Goal: Transaction & Acquisition: Obtain resource

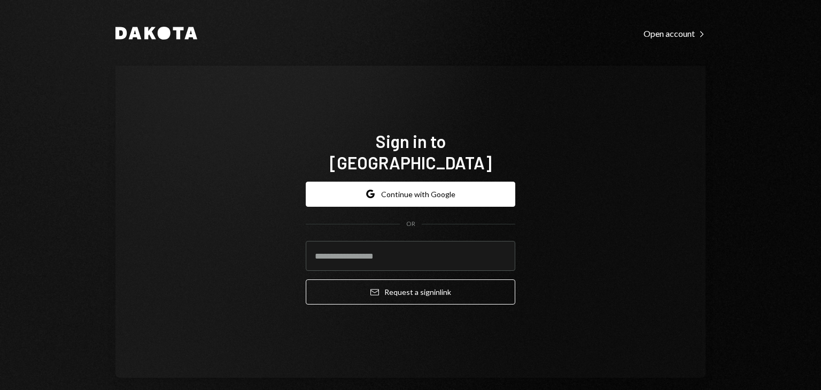
click at [405, 188] on button "Google Continue with Google" at bounding box center [411, 194] width 210 height 25
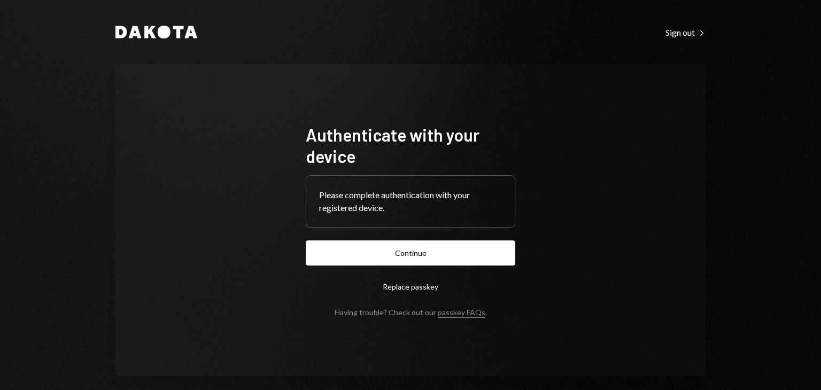
click at [280, 109] on div "Authenticate with your device Please complete authentication with your register…" at bounding box center [410, 220] width 590 height 312
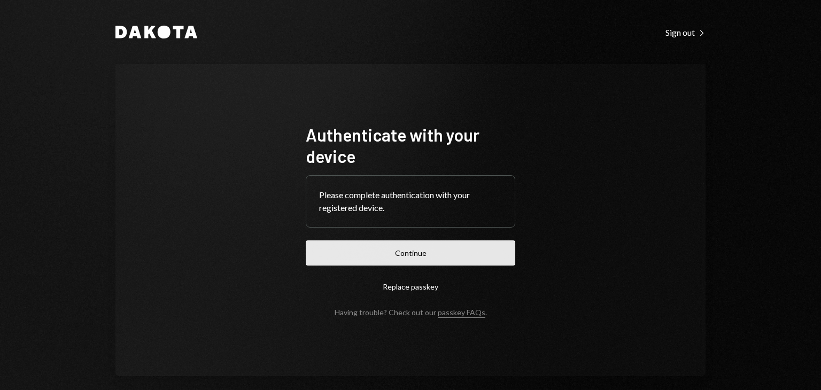
click at [393, 262] on button "Continue" at bounding box center [411, 253] width 210 height 25
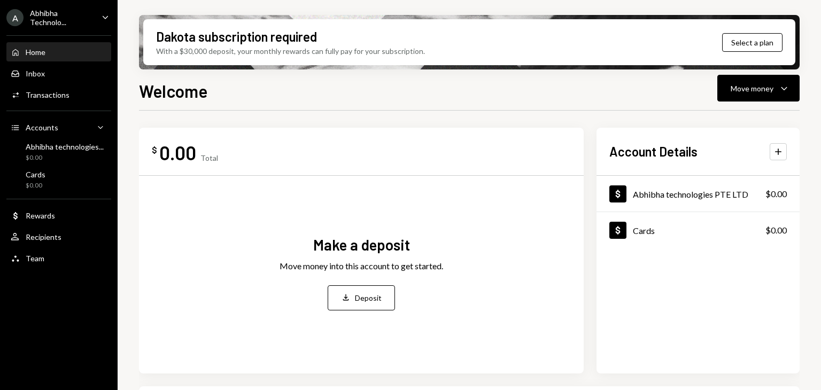
click at [274, 97] on div "Welcome Move money Caret Down" at bounding box center [469, 90] width 661 height 24
click at [779, 92] on icon "Caret Down" at bounding box center [784, 88] width 13 height 13
click at [720, 168] on div "Deposit" at bounding box center [750, 168] width 78 height 11
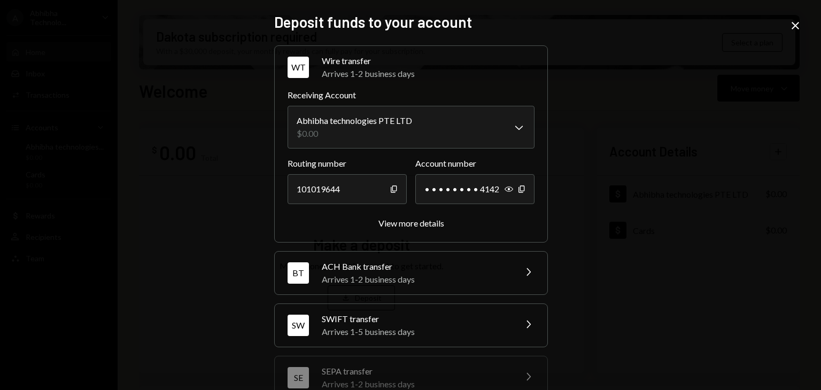
click at [366, 280] on div "Arrives 1-2 business days" at bounding box center [415, 279] width 187 height 13
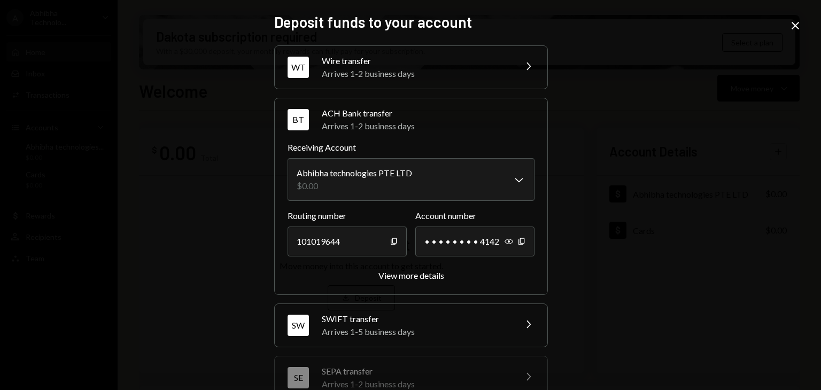
scroll to position [71, 0]
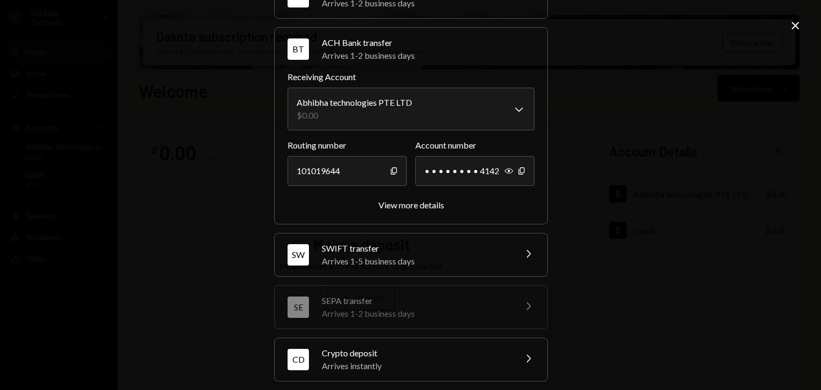
click at [386, 282] on div "**********" at bounding box center [410, 178] width 273 height 407
click at [356, 256] on div "Arrives 1-5 business days" at bounding box center [415, 261] width 187 height 13
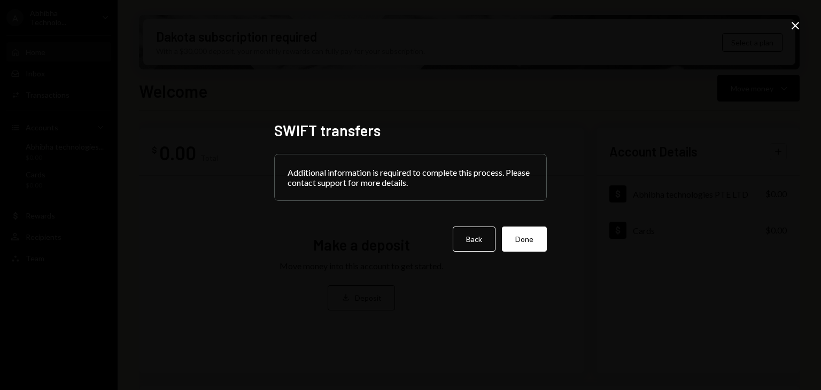
scroll to position [0, 0]
click at [464, 244] on button "Back" at bounding box center [474, 239] width 43 height 25
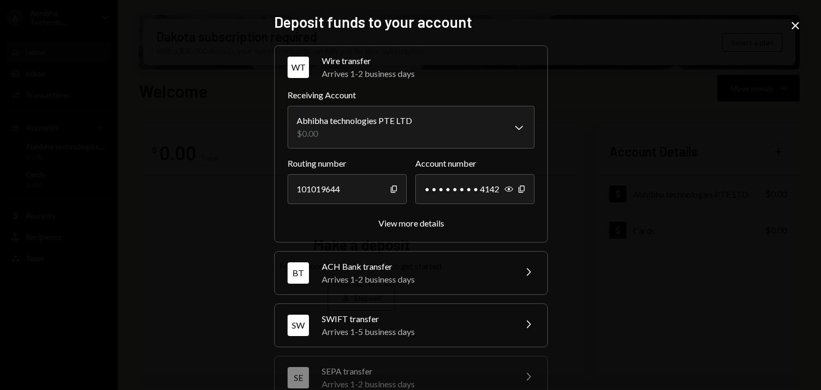
click at [393, 214] on div "Routing number [FINANCIAL_ID] Copy Account number • • • • • • • • 4142 Show Cop…" at bounding box center [411, 193] width 247 height 72
click at [383, 222] on div "View more details" at bounding box center [412, 223] width 66 height 10
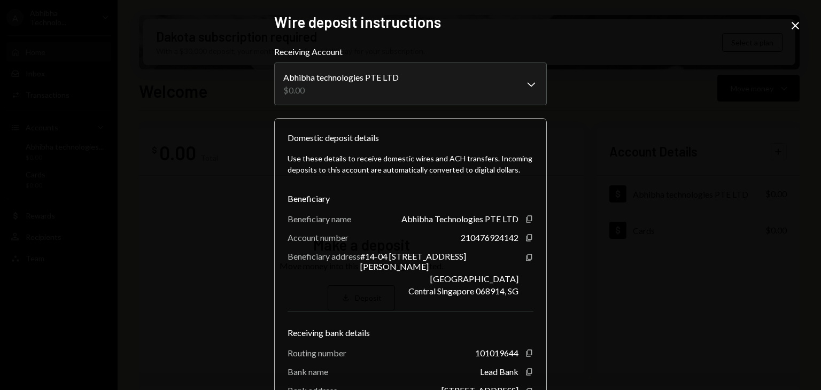
scroll to position [85, 0]
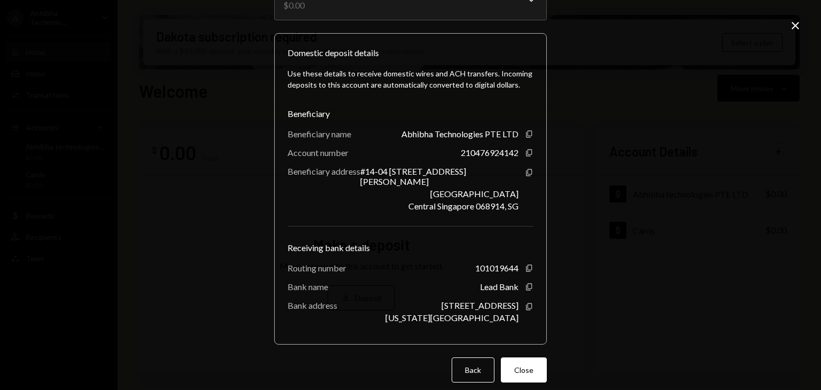
click at [362, 191] on div "Beneficiary address [STREET_ADDRESS][PERSON_NAME] Copy" at bounding box center [411, 188] width 246 height 45
click at [393, 225] on div "Use these details to receive domestic wires and ACH transfers. Incoming deposit…" at bounding box center [411, 195] width 246 height 272
click at [397, 210] on div "Use these details to receive domestic wires and ACH transfers. Incoming deposit…" at bounding box center [411, 195] width 246 height 272
click at [344, 181] on div "Beneficiary address [STREET_ADDRESS][PERSON_NAME] Copy" at bounding box center [411, 188] width 246 height 45
click at [411, 242] on div "Receiving bank details" at bounding box center [411, 248] width 246 height 13
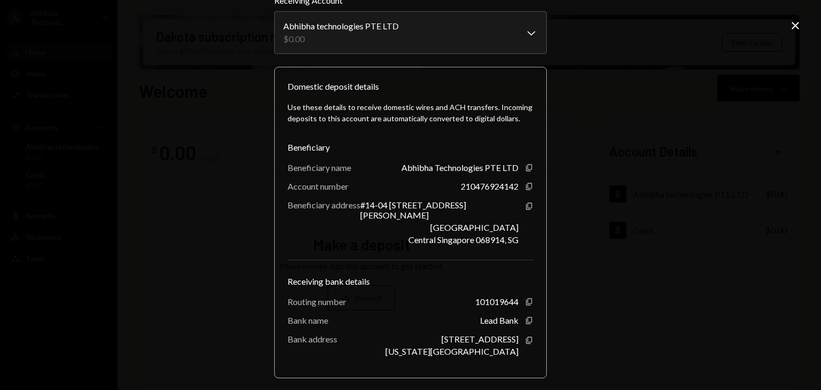
scroll to position [52, 0]
click at [447, 234] on div "Central Singapore 068914, SG" at bounding box center [463, 239] width 110 height 10
click at [793, 24] on icon at bounding box center [795, 25] width 7 height 7
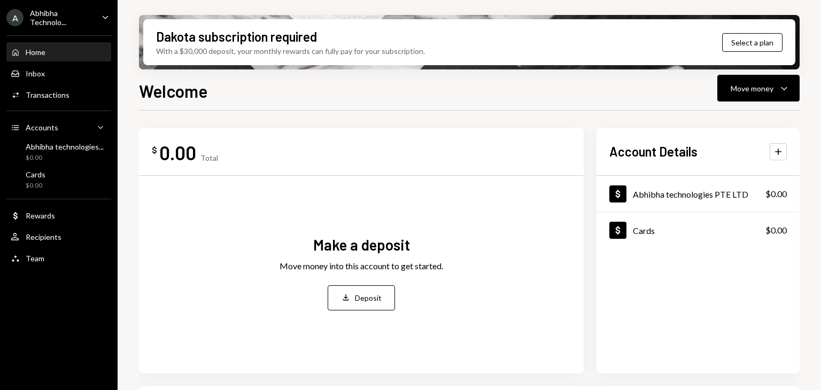
click at [355, 194] on div "Make a deposit Move money into this account to get started. Deposit Deposit" at bounding box center [361, 272] width 419 height 176
click at [52, 155] on div "$0.00" at bounding box center [65, 157] width 78 height 9
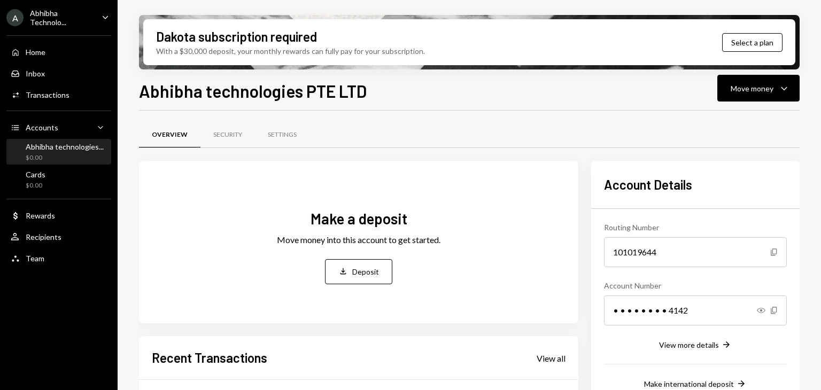
click at [372, 116] on div "Overview Security Settings Make a deposit Move money into this account to get s…" at bounding box center [469, 359] width 661 height 496
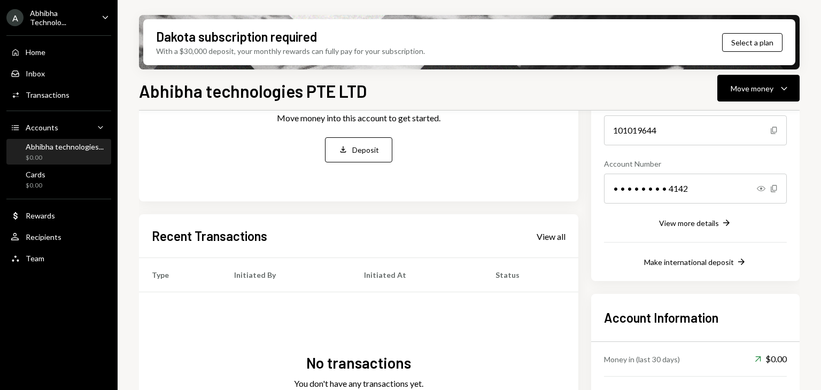
scroll to position [103, 0]
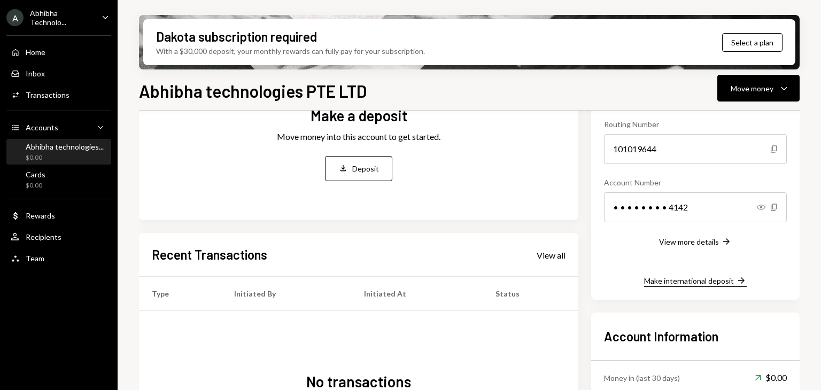
click at [668, 283] on div "Make international deposit" at bounding box center [689, 280] width 90 height 9
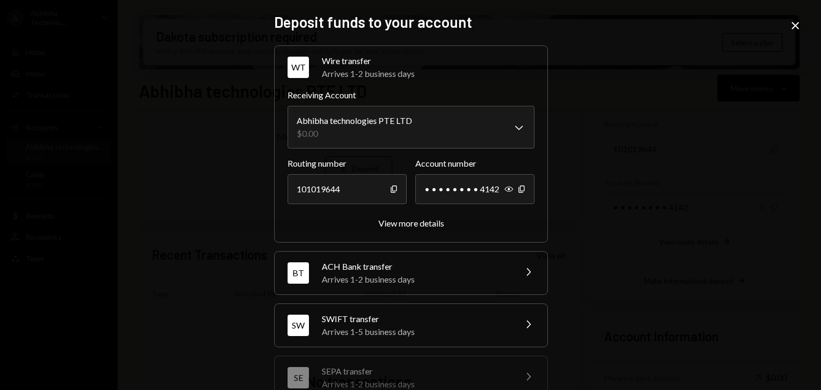
click at [394, 313] on div "SWIFT transfer" at bounding box center [415, 319] width 187 height 13
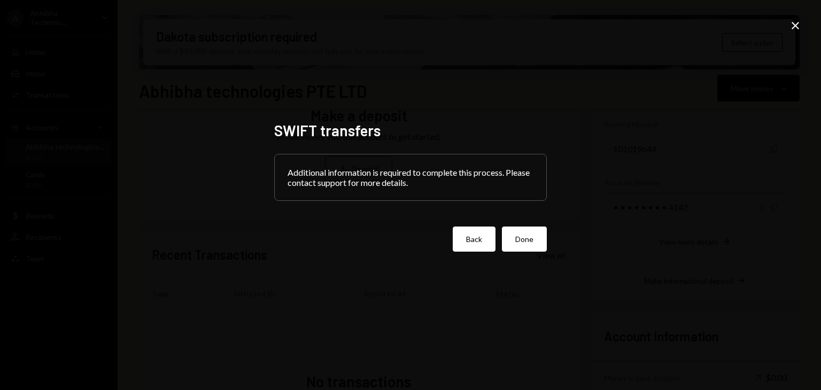
click at [480, 247] on button "Back" at bounding box center [474, 239] width 43 height 25
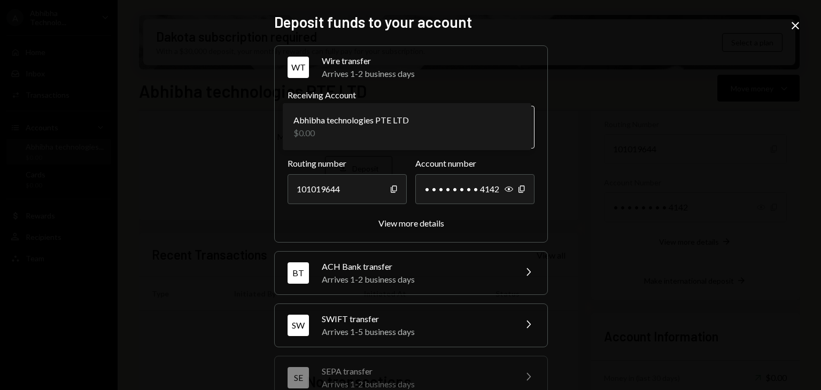
click at [391, 140] on body "A Abhibha Technolo... Caret Down Home Home Inbox Inbox Activities Transactions …" at bounding box center [410, 195] width 821 height 390
click at [800, 26] on icon "Close" at bounding box center [795, 25] width 13 height 13
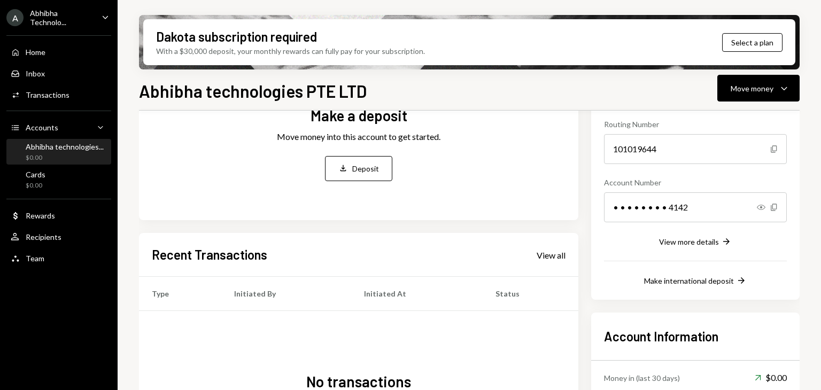
click at [483, 197] on div "Make a deposit Move money into this account to get started. Deposit Deposit" at bounding box center [359, 143] width 414 height 133
